Goal: Information Seeking & Learning: Understand process/instructions

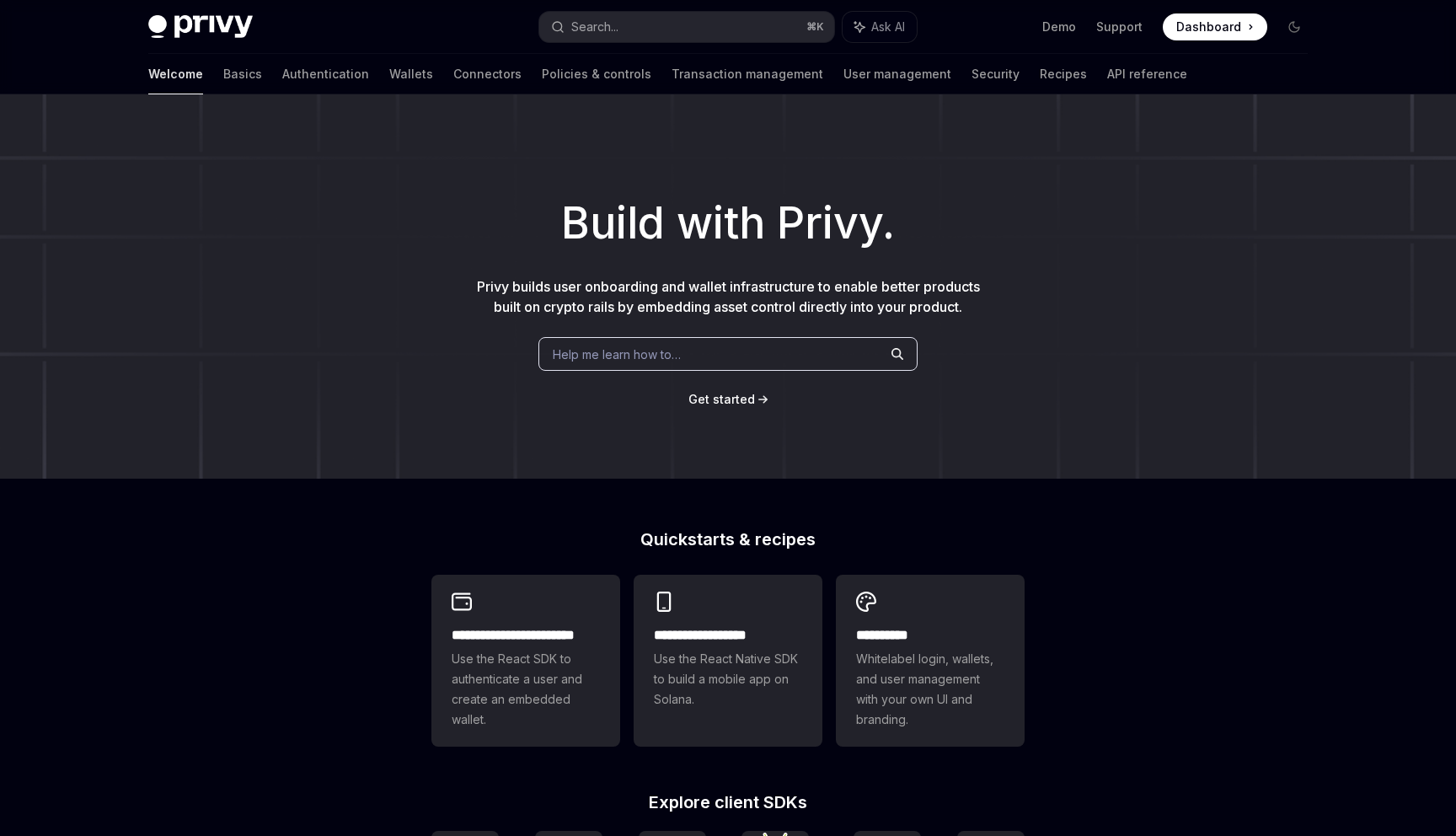
click at [987, 78] on div "Welcome Basics Authentication Wallets Connectors Policies & controls Transactio…" at bounding box center [667, 74] width 1039 height 40
click at [1107, 78] on link "API reference" at bounding box center [1146, 74] width 80 height 40
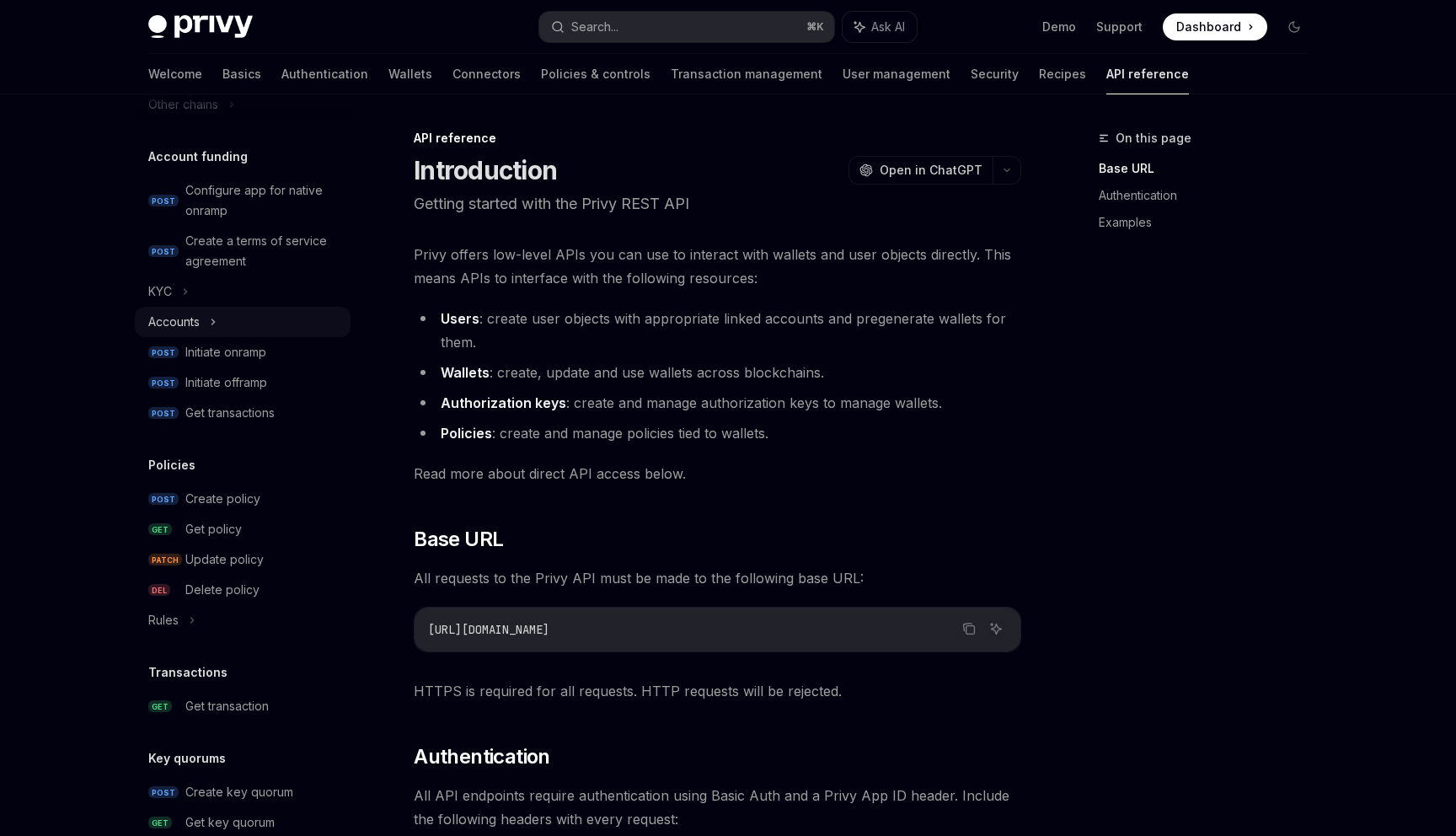
scroll to position [505, 0]
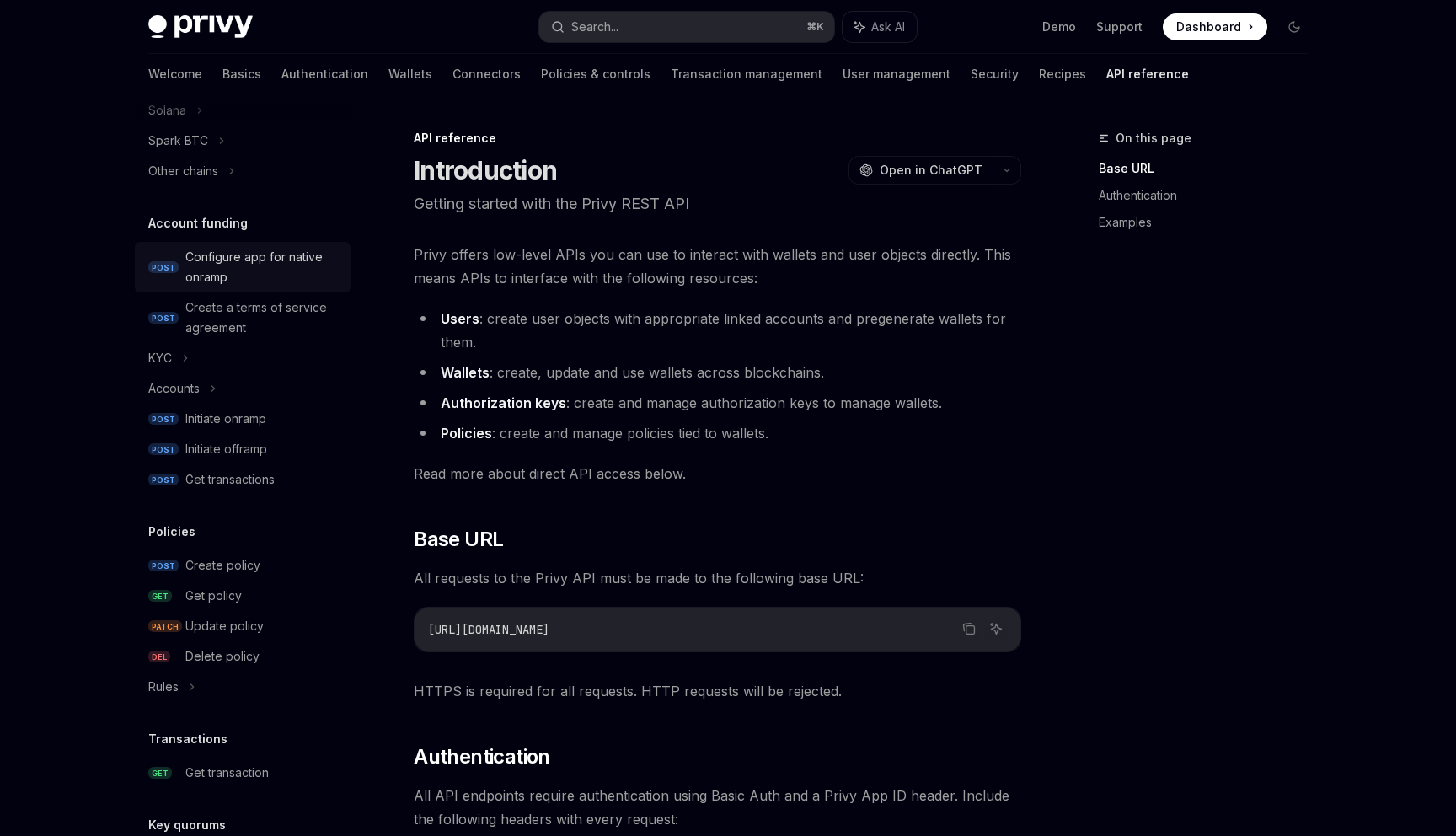
click at [225, 281] on div "Configure app for native onramp" at bounding box center [263, 267] width 155 height 40
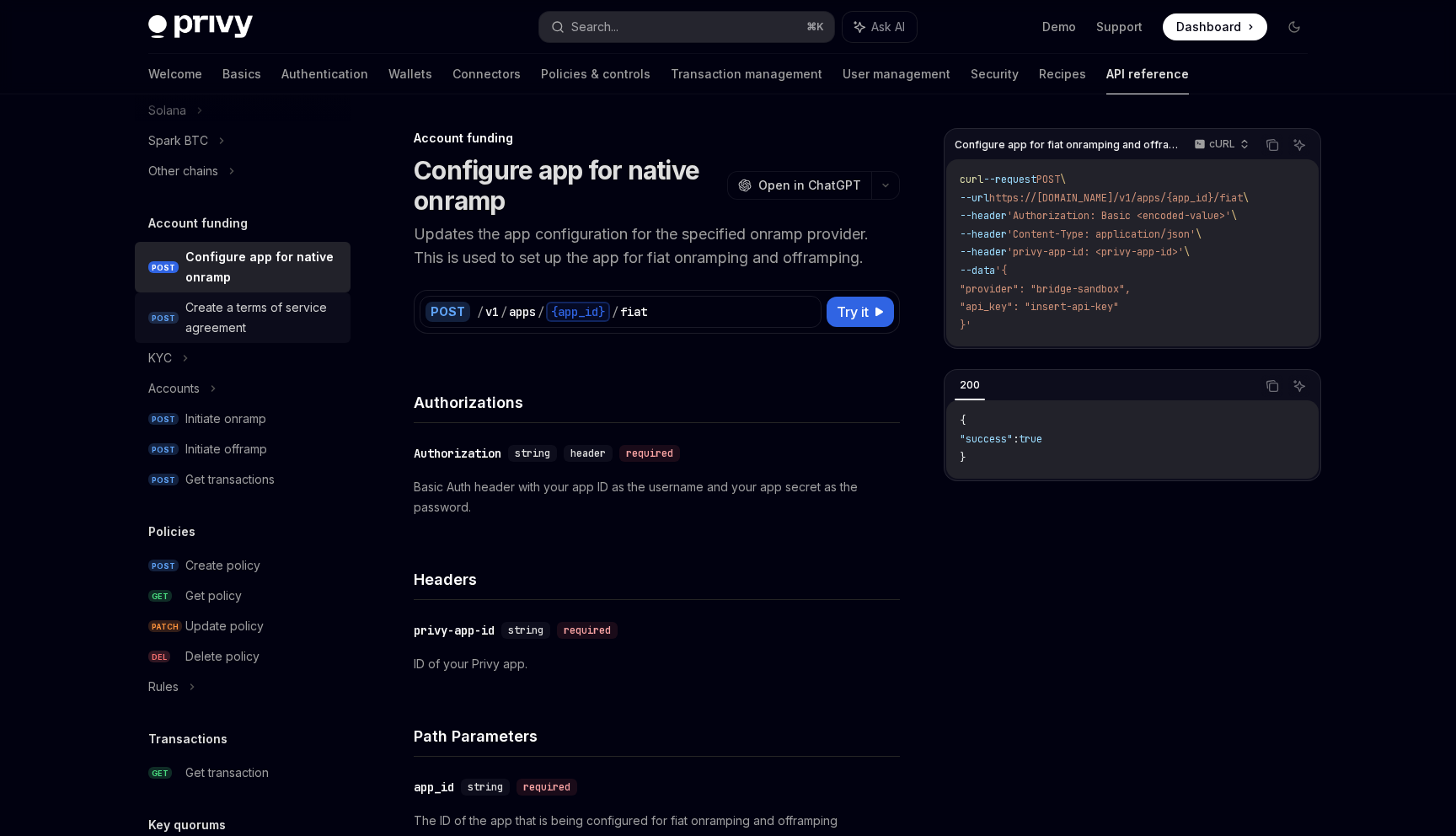
click at [237, 329] on div "Create a terms of service agreement" at bounding box center [263, 317] width 155 height 40
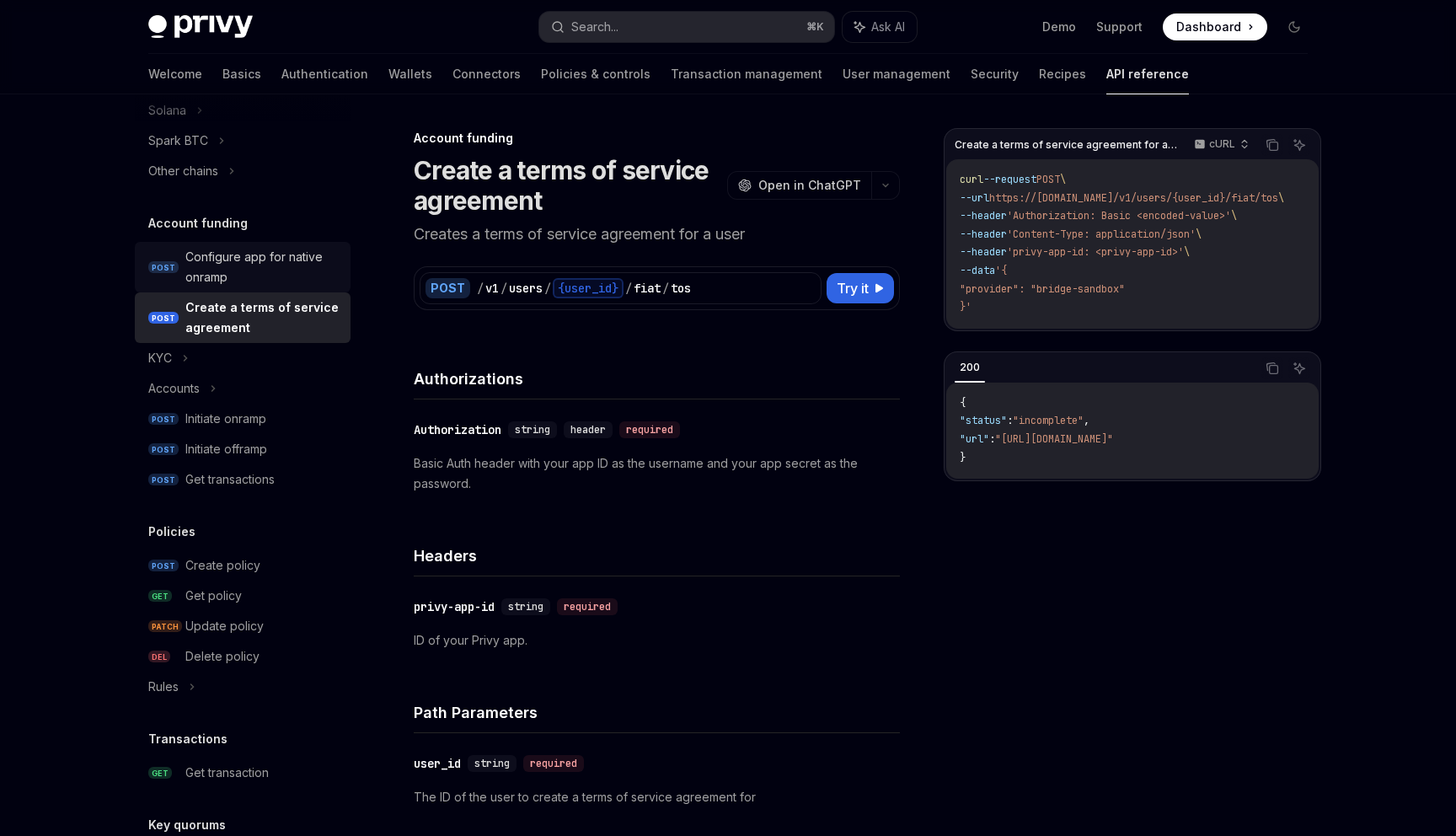
click at [230, 270] on div "Configure app for native onramp" at bounding box center [263, 267] width 155 height 40
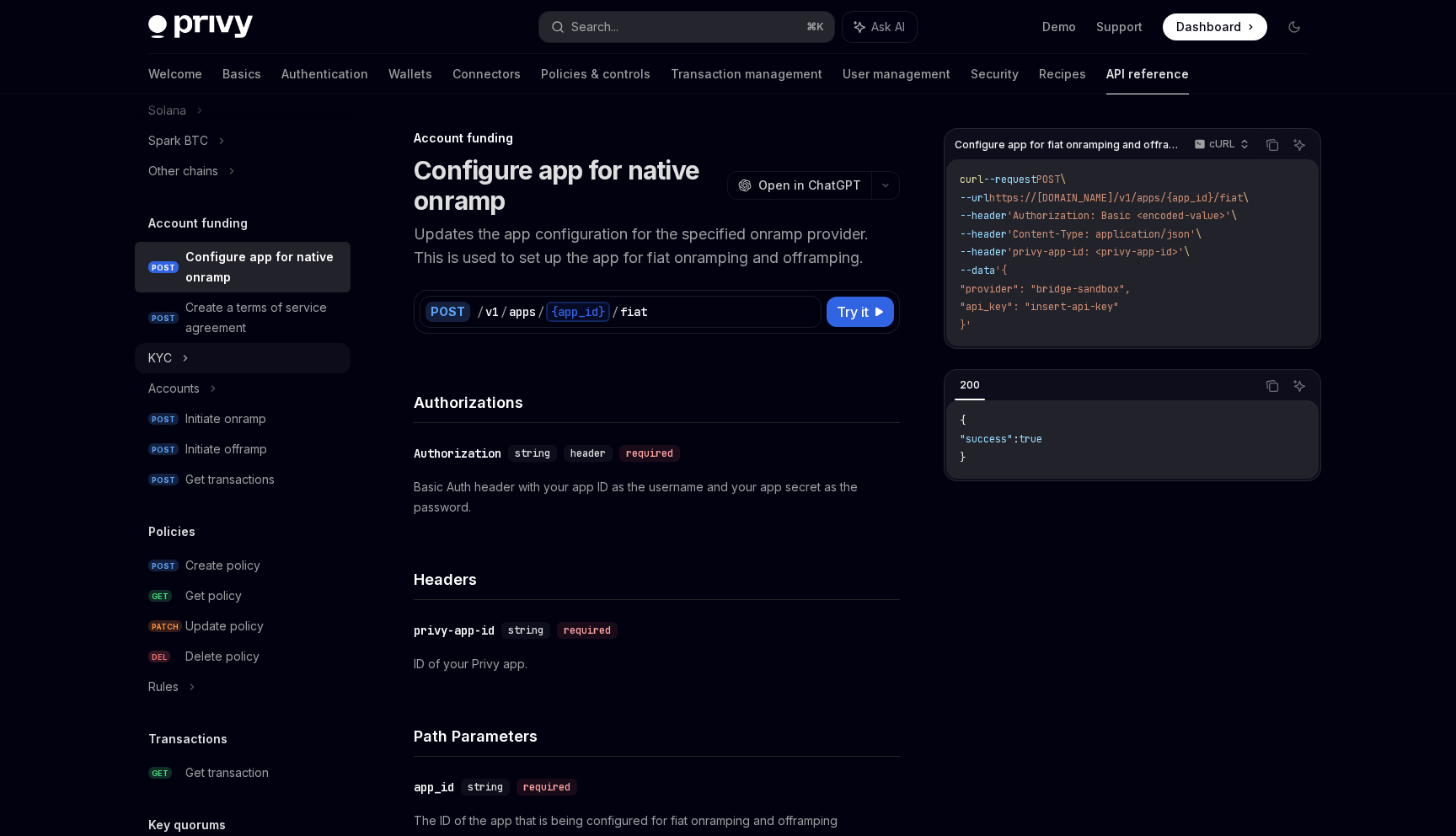
click at [230, 372] on div "KYC" at bounding box center [243, 358] width 216 height 30
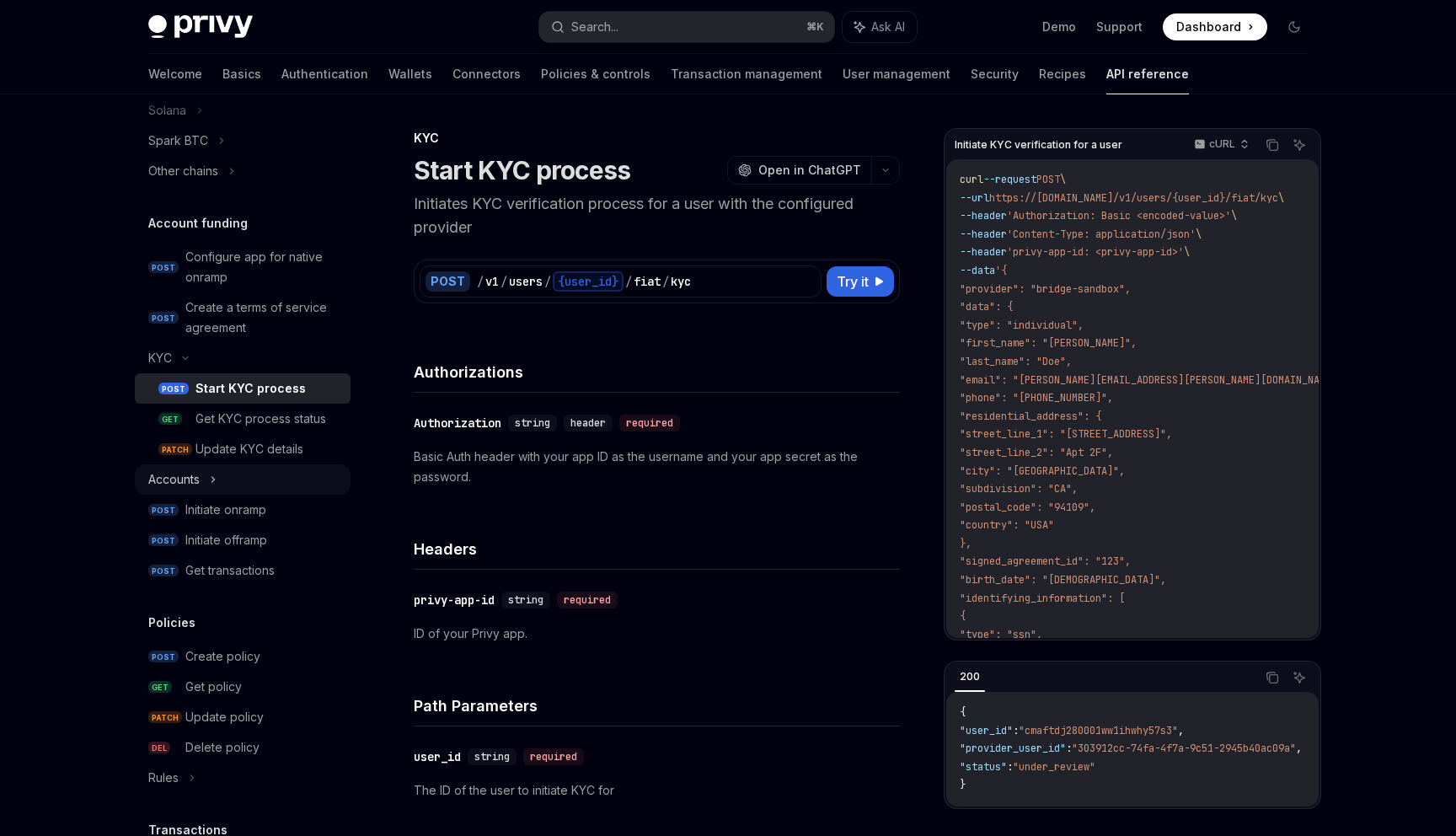
click at [291, 478] on div "Accounts" at bounding box center [243, 479] width 216 height 30
type textarea "*"
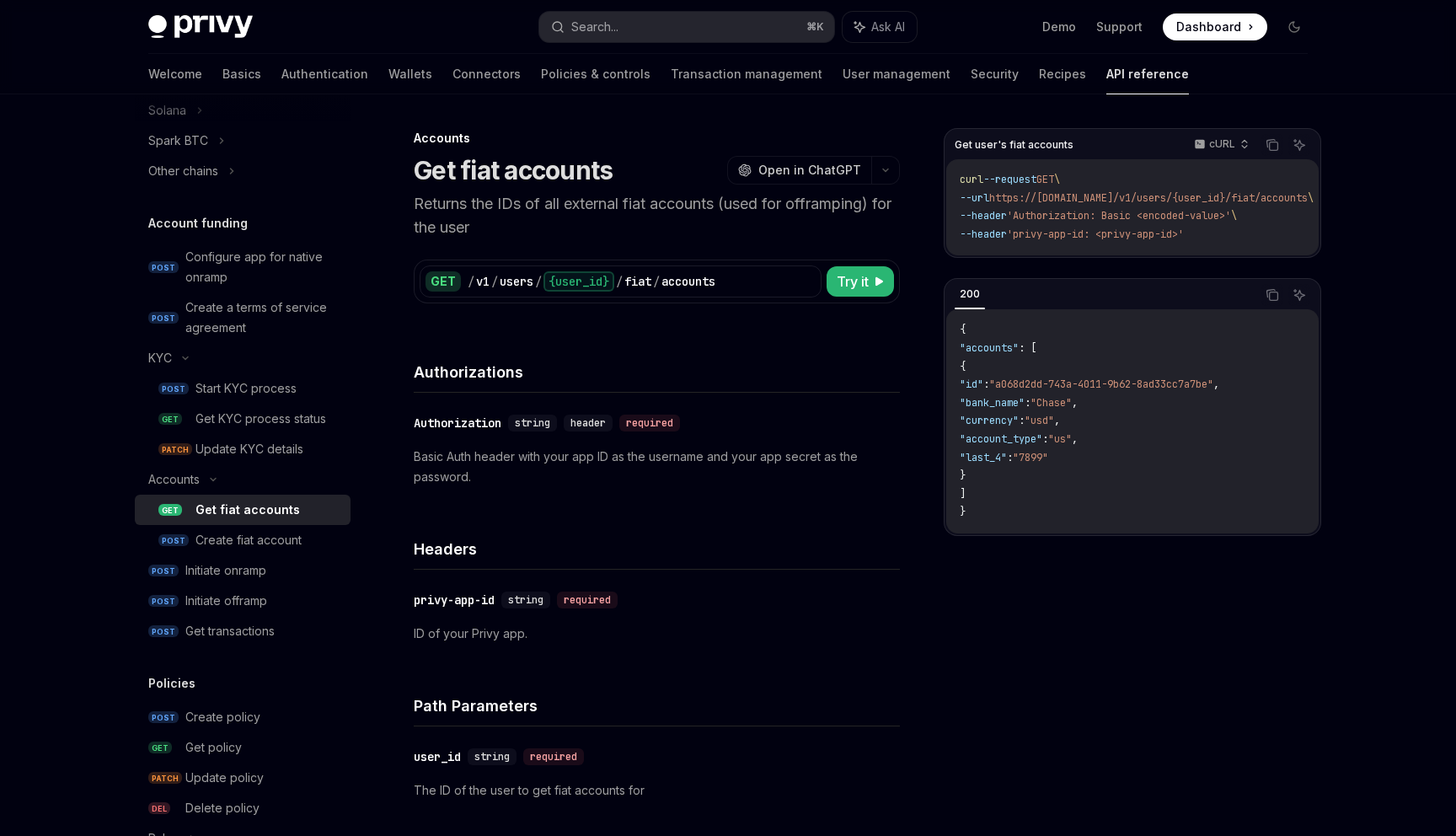
click at [1379, 311] on div "Privy Docs home page Search... ⌘ K Ask AI Demo Support Dashboard Dashboard Sear…" at bounding box center [728, 724] width 1456 height 1448
